Goal: Information Seeking & Learning: Learn about a topic

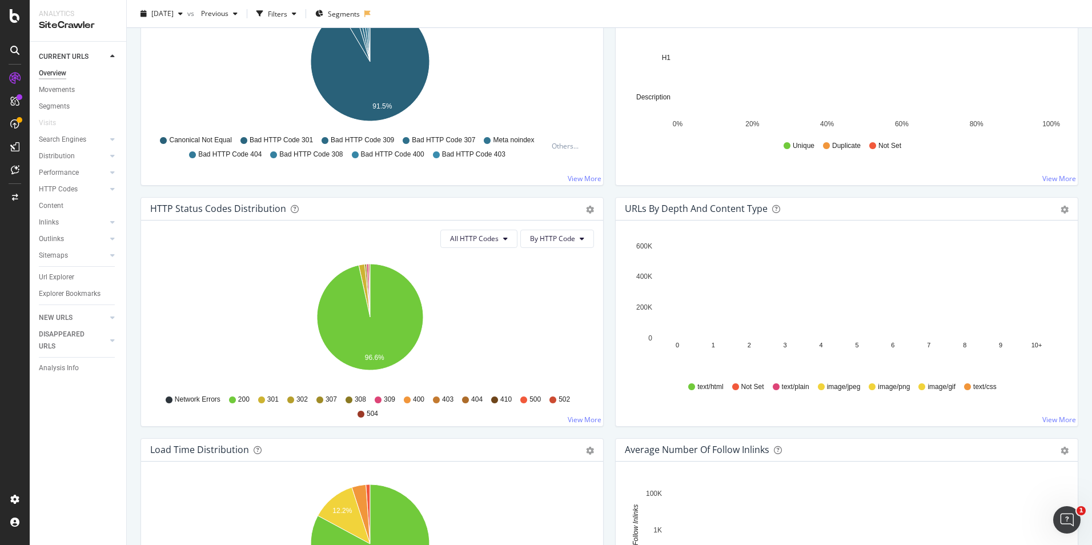
scroll to position [457, 0]
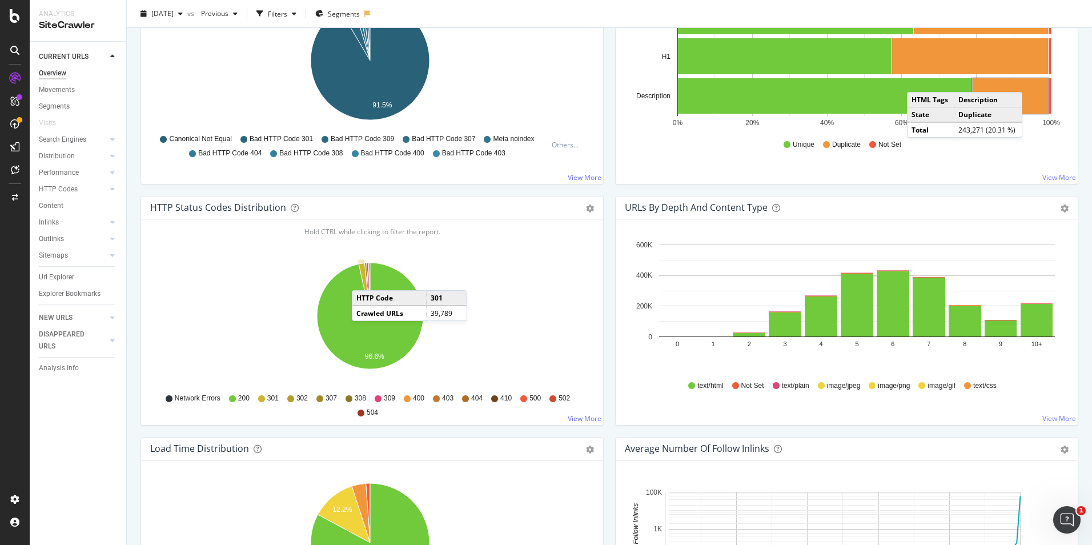
click at [363, 279] on icon "A chart." at bounding box center [364, 289] width 11 height 53
